Goal: Task Accomplishment & Management: Manage account settings

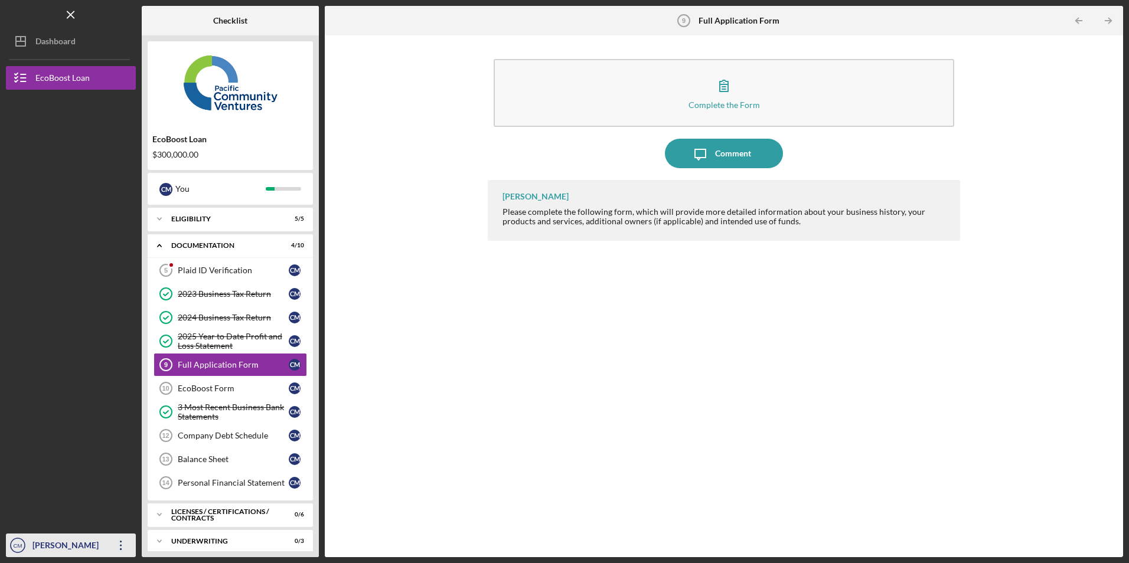
click at [120, 541] on icon "Icon/Overflow" at bounding box center [121, 546] width 30 height 30
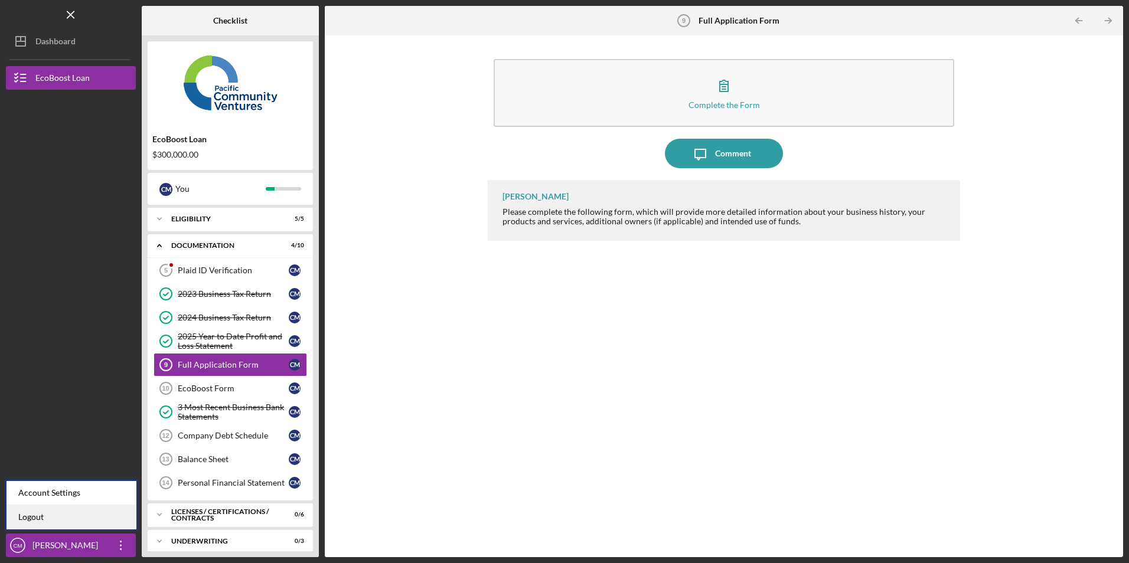
click at [101, 515] on link "Logout" at bounding box center [71, 517] width 130 height 24
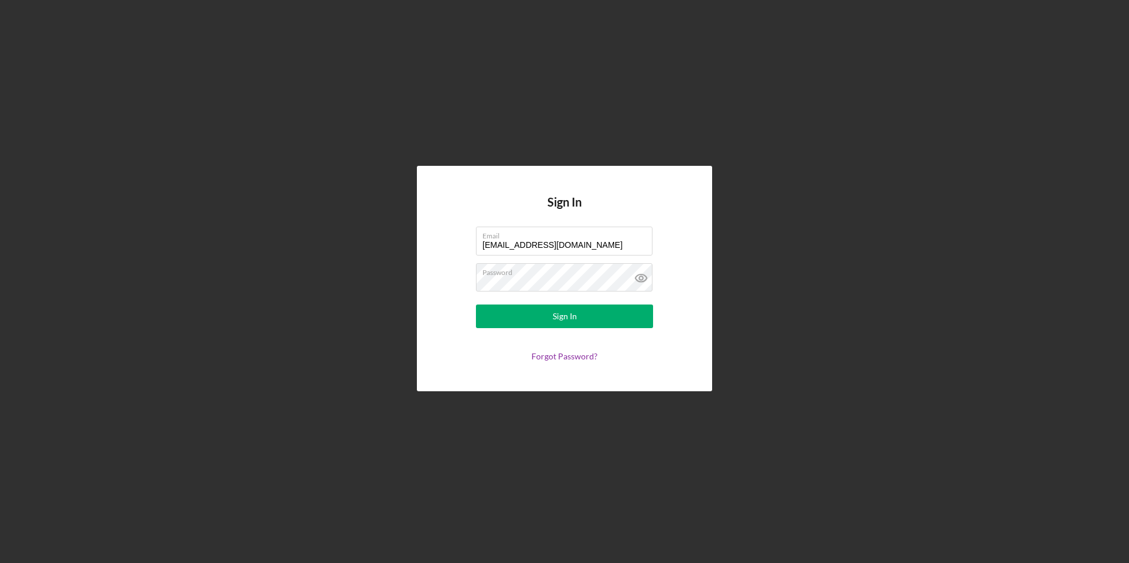
drag, startPoint x: 590, startPoint y: 244, endPoint x: 430, endPoint y: 235, distance: 160.8
click at [430, 235] on div "Sign In Email [EMAIL_ADDRESS][DOMAIN_NAME] Password Sign In Forgot Password?" at bounding box center [564, 278] width 295 height 225
type input "[EMAIL_ADDRESS][DOMAIN_NAME]"
click at [528, 323] on button "Sign In" at bounding box center [564, 317] width 177 height 24
